Goal: Task Accomplishment & Management: Use online tool/utility

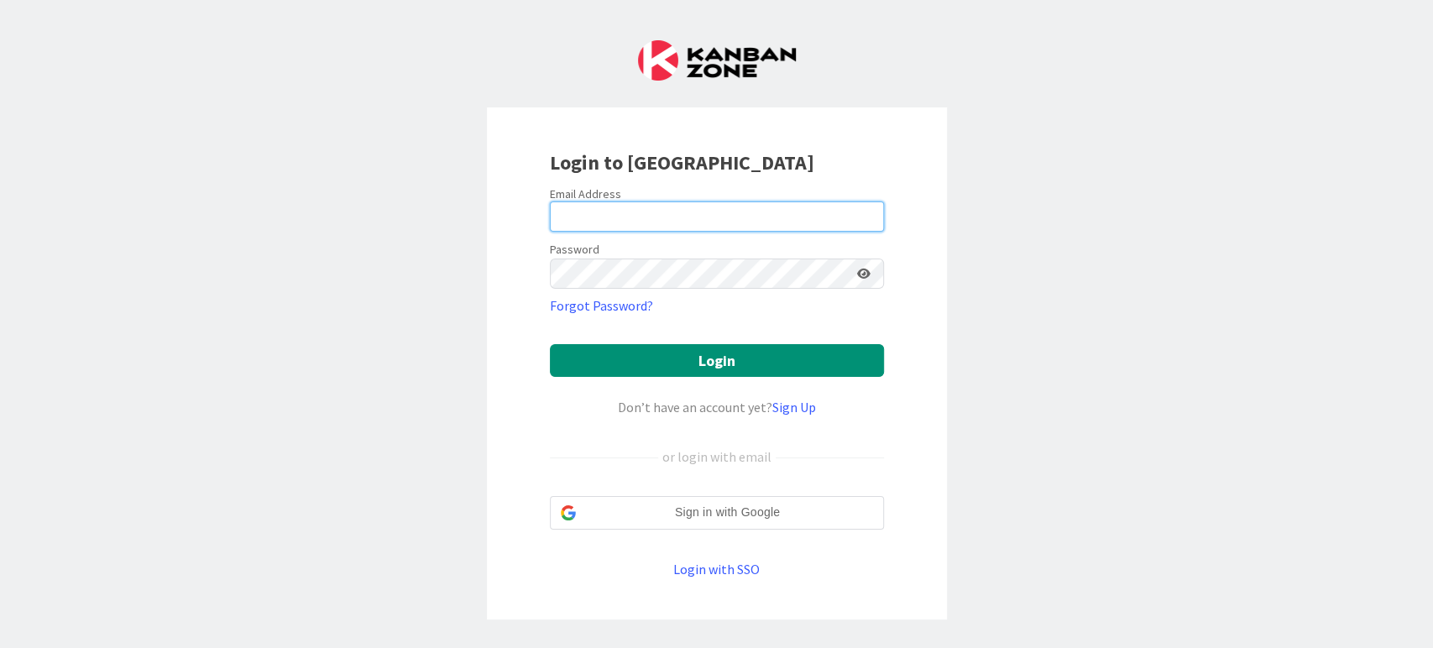
click at [591, 209] on input "email" at bounding box center [717, 216] width 334 height 30
type input "[PERSON_NAME][EMAIL_ADDRESS][DOMAIN_NAME]"
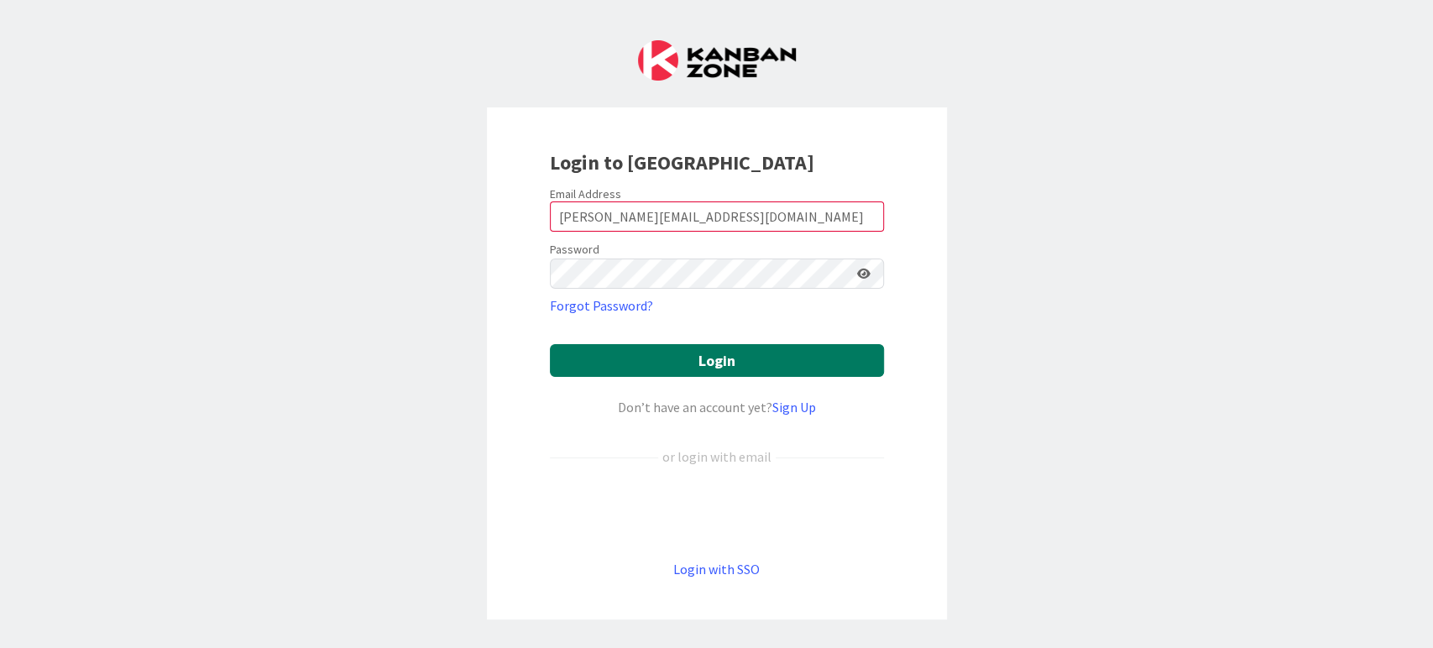
click at [674, 360] on button "Login" at bounding box center [717, 360] width 334 height 33
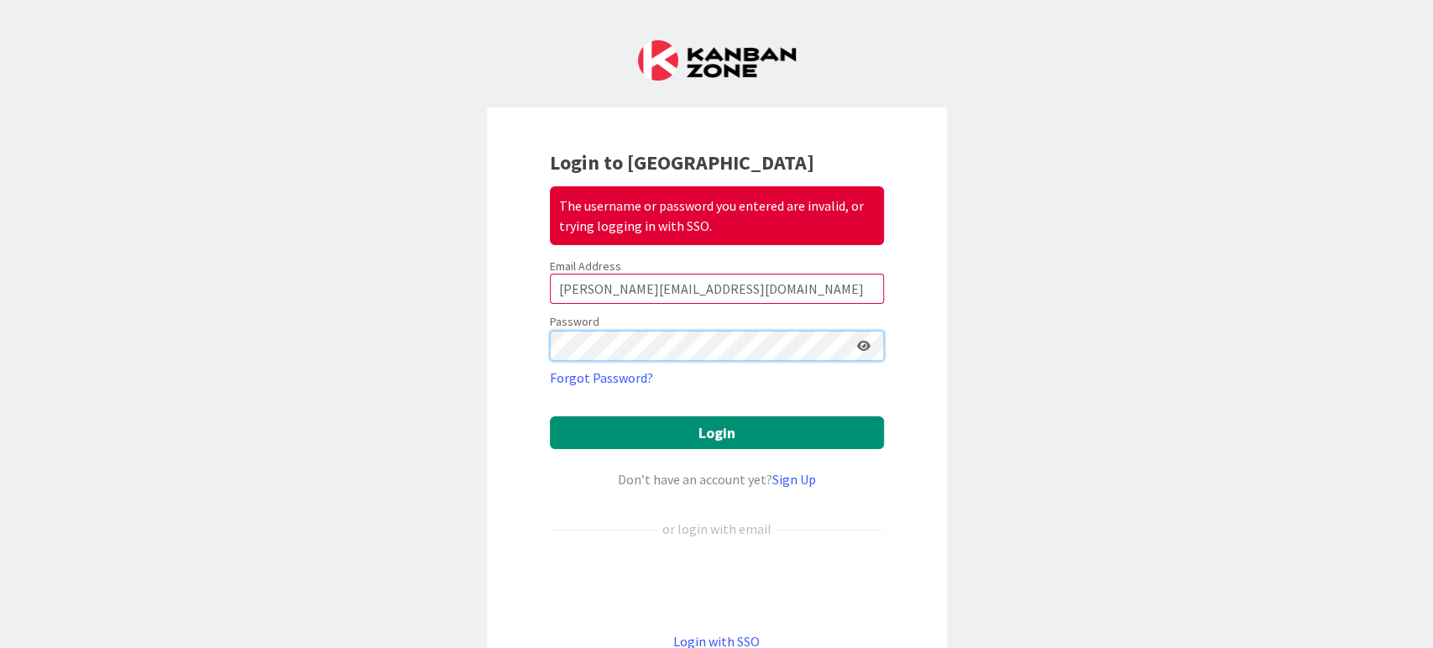
click at [502, 339] on div "Login to Kanban Zone The username or password you entered are invalid, or tryin…" at bounding box center [717, 399] width 460 height 584
click at [857, 343] on icon at bounding box center [863, 346] width 13 height 12
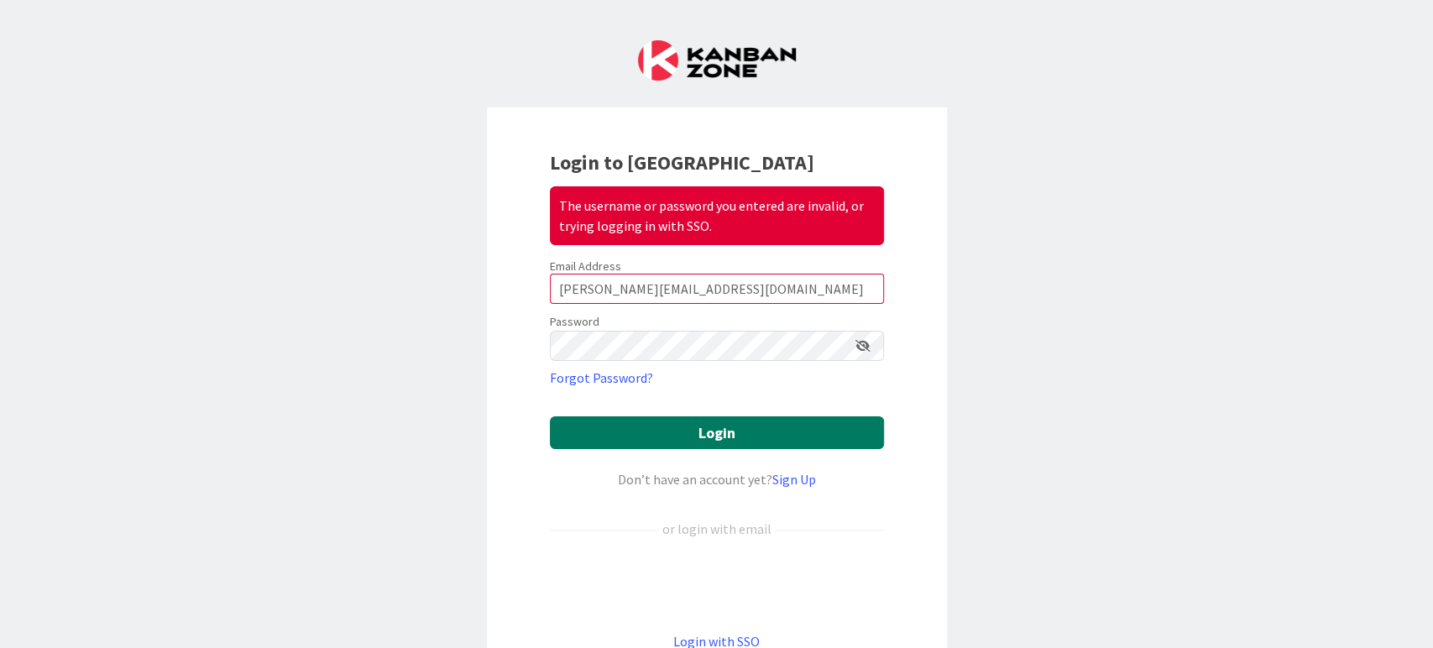
click at [686, 433] on button "Login" at bounding box center [717, 432] width 334 height 33
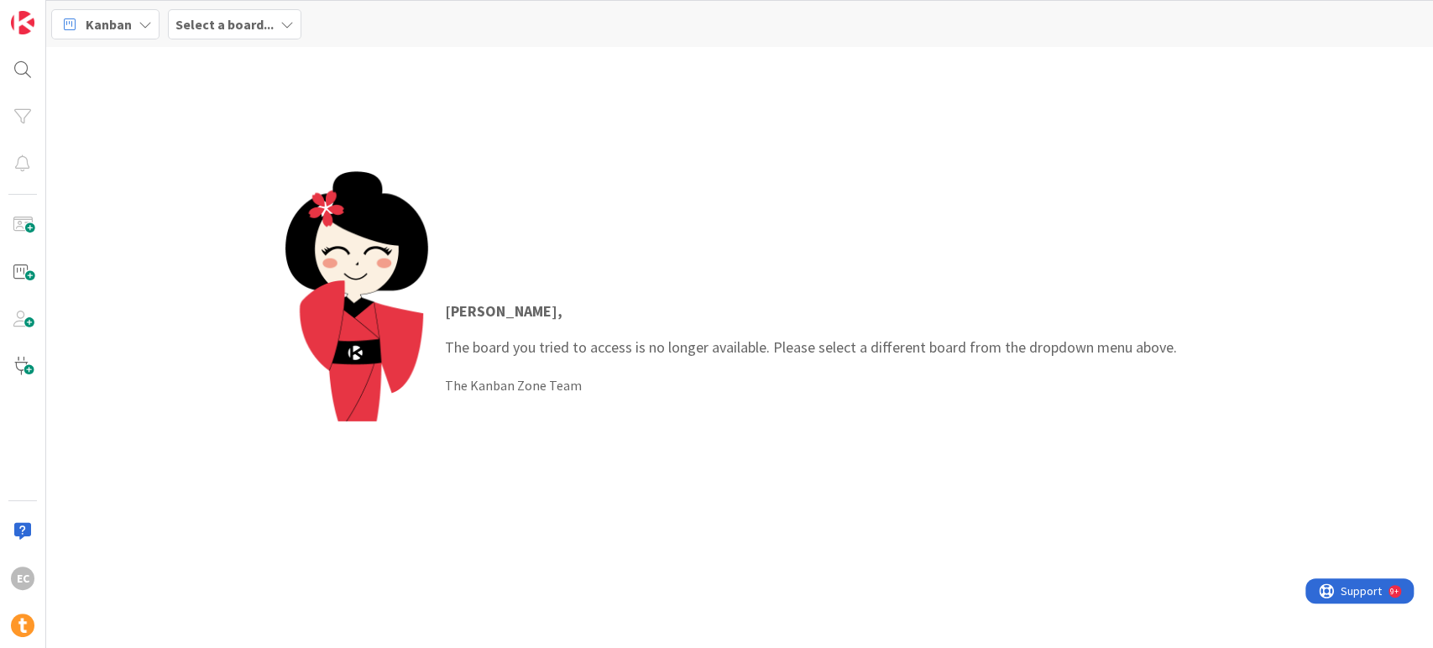
click at [217, 22] on b "Select a board..." at bounding box center [224, 24] width 98 height 17
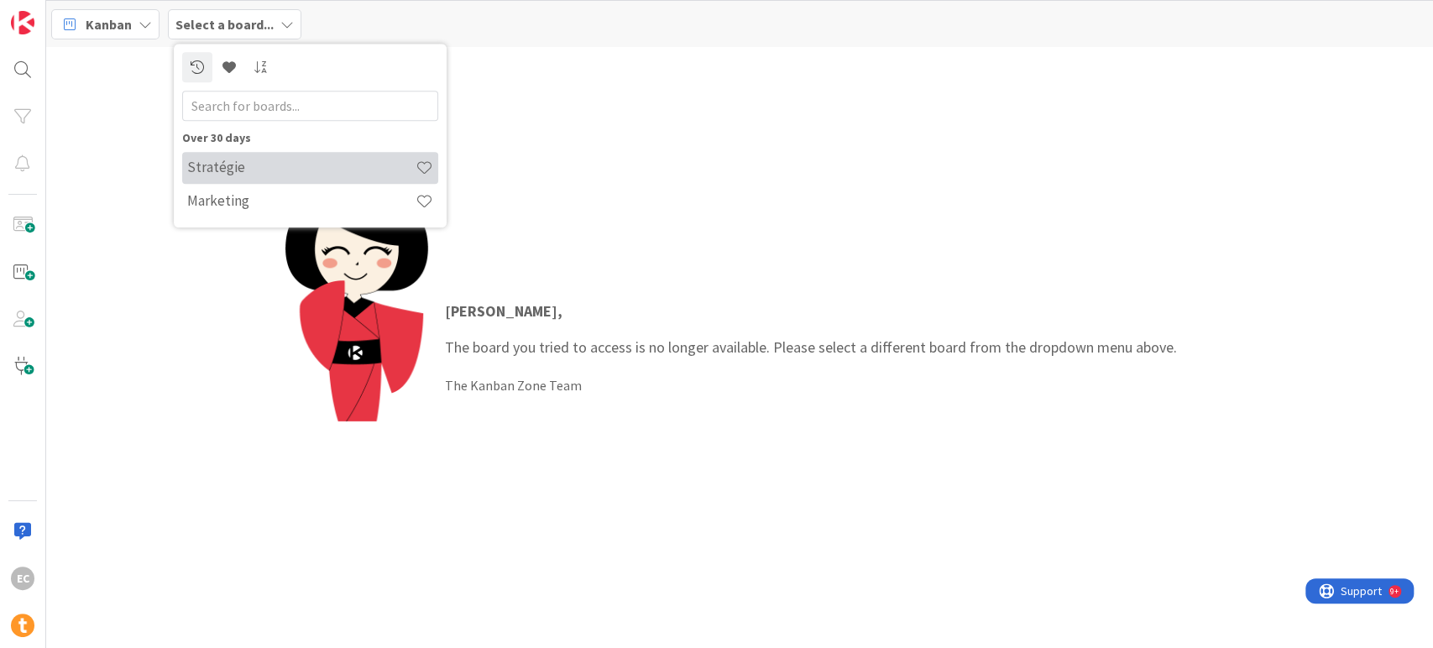
click at [232, 170] on h4 "Stratégie" at bounding box center [301, 167] width 228 height 17
